Goal: Find specific page/section: Find specific page/section

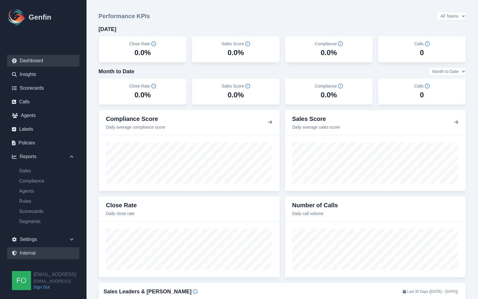
click at [35, 253] on link "Internal" at bounding box center [43, 253] width 72 height 12
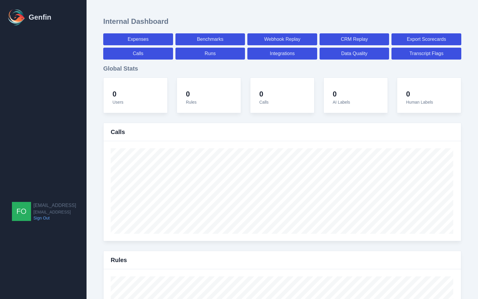
select select "paid"
select select "7"
select select "paid"
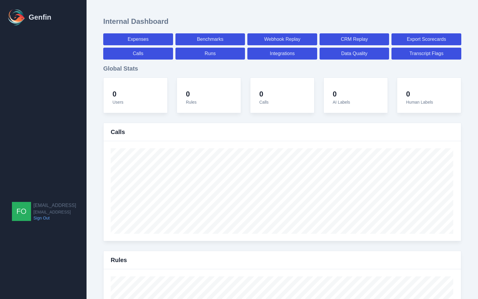
select select "7"
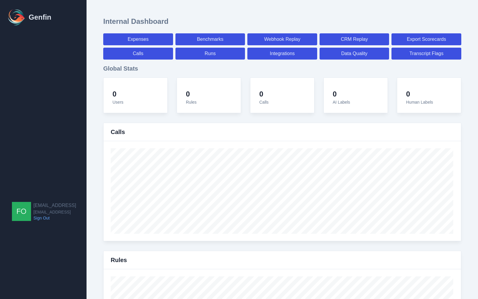
select select "7"
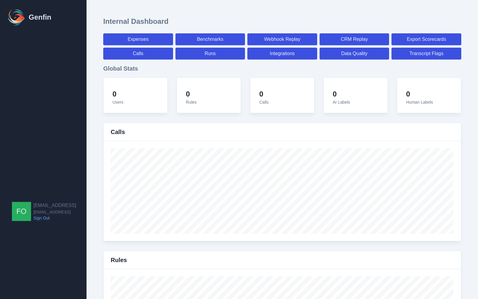
select select "7"
select select "paid"
select select "7"
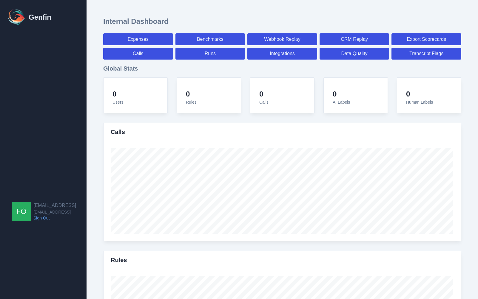
select select "7"
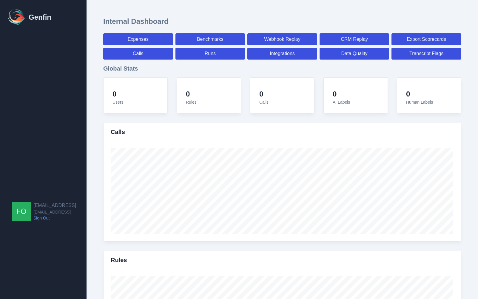
select select "7"
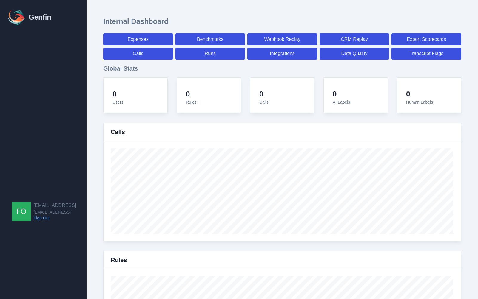
select select "7"
select select "paid"
select select "7"
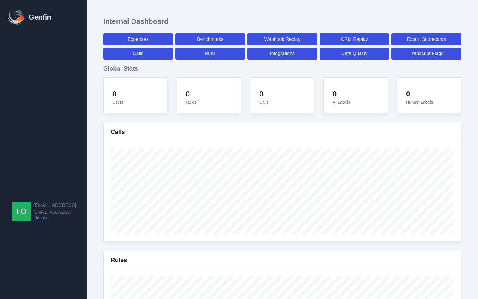
select select "paid"
select select "7"
select select "paid"
select select "7"
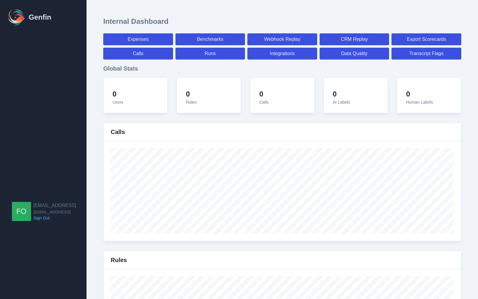
select select "7"
select select "paid"
select select "7"
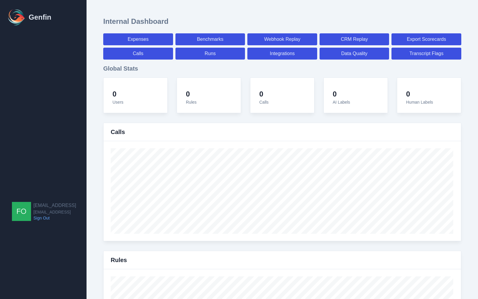
select select "7"
select select "paid"
select select "7"
select select "paid"
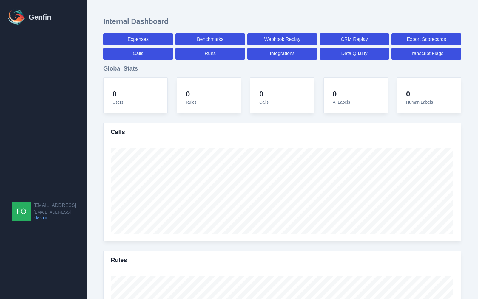
select select "7"
select select "paid"
select select "7"
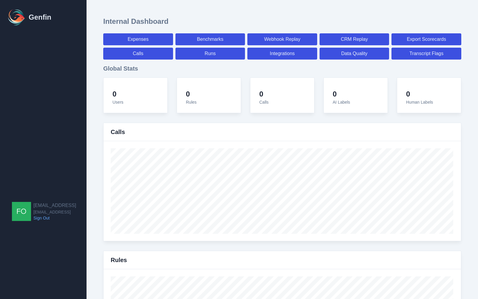
select select "7"
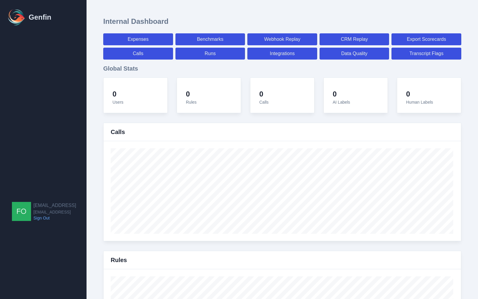
select select "paid"
select select "7"
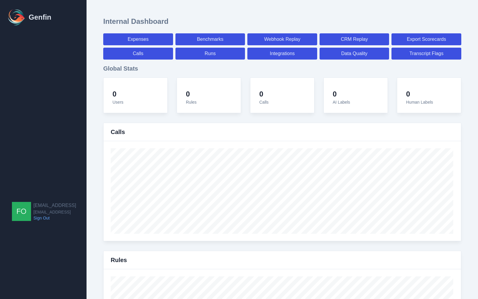
select select "paid"
select select "7"
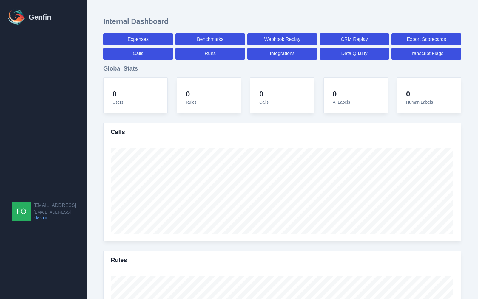
select select "7"
select select "paid"
select select "7"
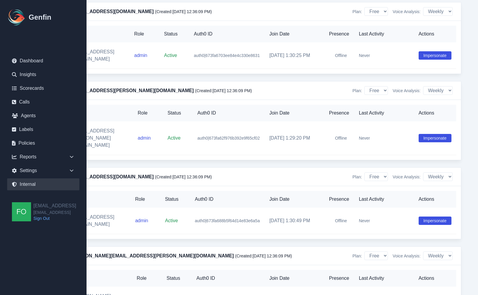
scroll to position [2100, 67]
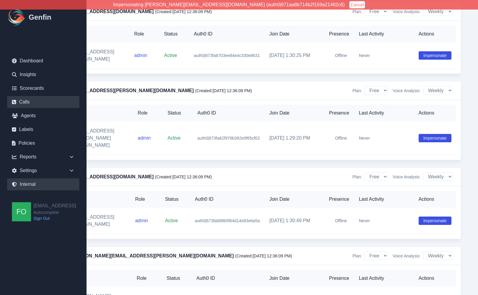
click at [38, 104] on link "Calls" at bounding box center [43, 102] width 72 height 12
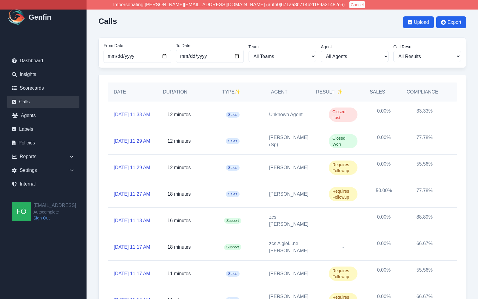
click at [129, 112] on link "[DATE] 11:38 AM" at bounding box center [132, 114] width 36 height 7
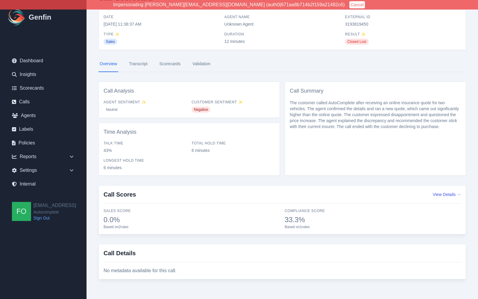
scroll to position [25, 0]
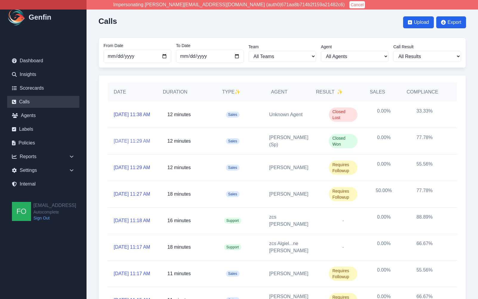
click at [131, 138] on link "[DATE] 11:29 AM" at bounding box center [132, 141] width 36 height 7
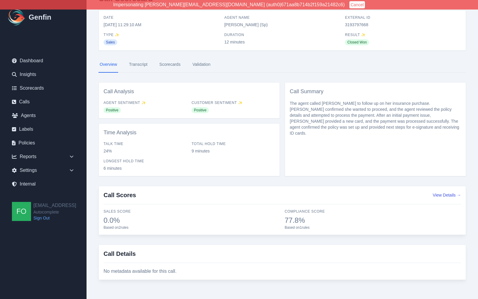
scroll to position [25, 0]
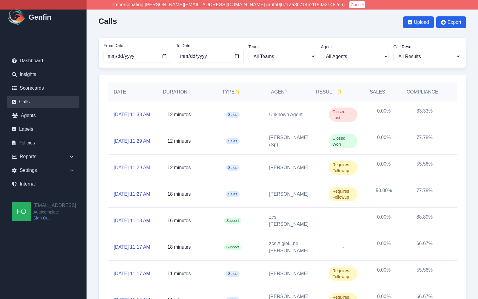
click at [129, 166] on link "[DATE] 11:29 AM" at bounding box center [132, 167] width 36 height 7
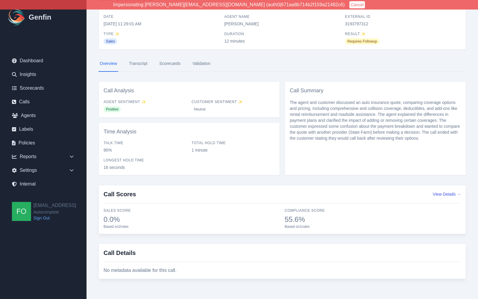
scroll to position [25, 0]
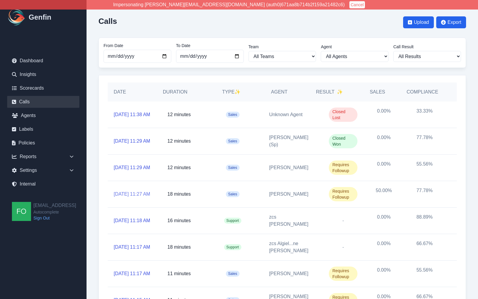
click at [132, 192] on link "[DATE] 11:27 AM" at bounding box center [132, 194] width 36 height 7
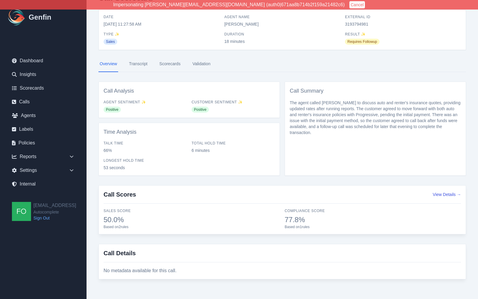
scroll to position [25, 0]
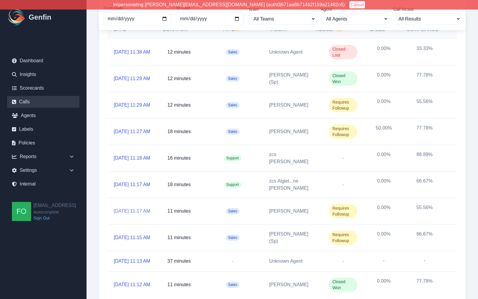
scroll to position [102, 0]
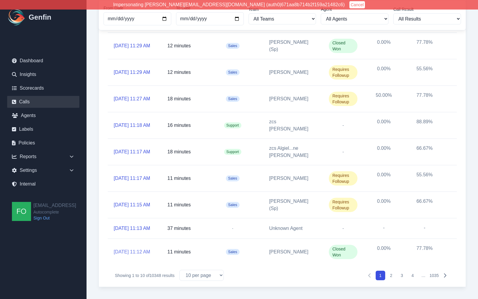
click at [131, 249] on link "[DATE] 11:12 AM" at bounding box center [132, 252] width 36 height 7
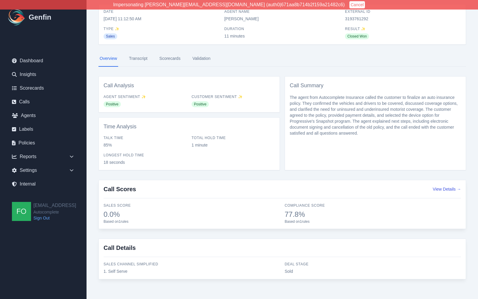
scroll to position [30, 0]
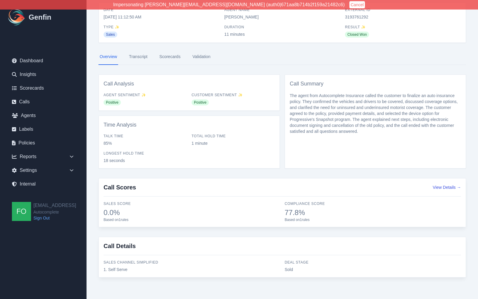
click at [296, 270] on span "Sold" at bounding box center [372, 270] width 176 height 6
